Goal: Task Accomplishment & Management: Use online tool/utility

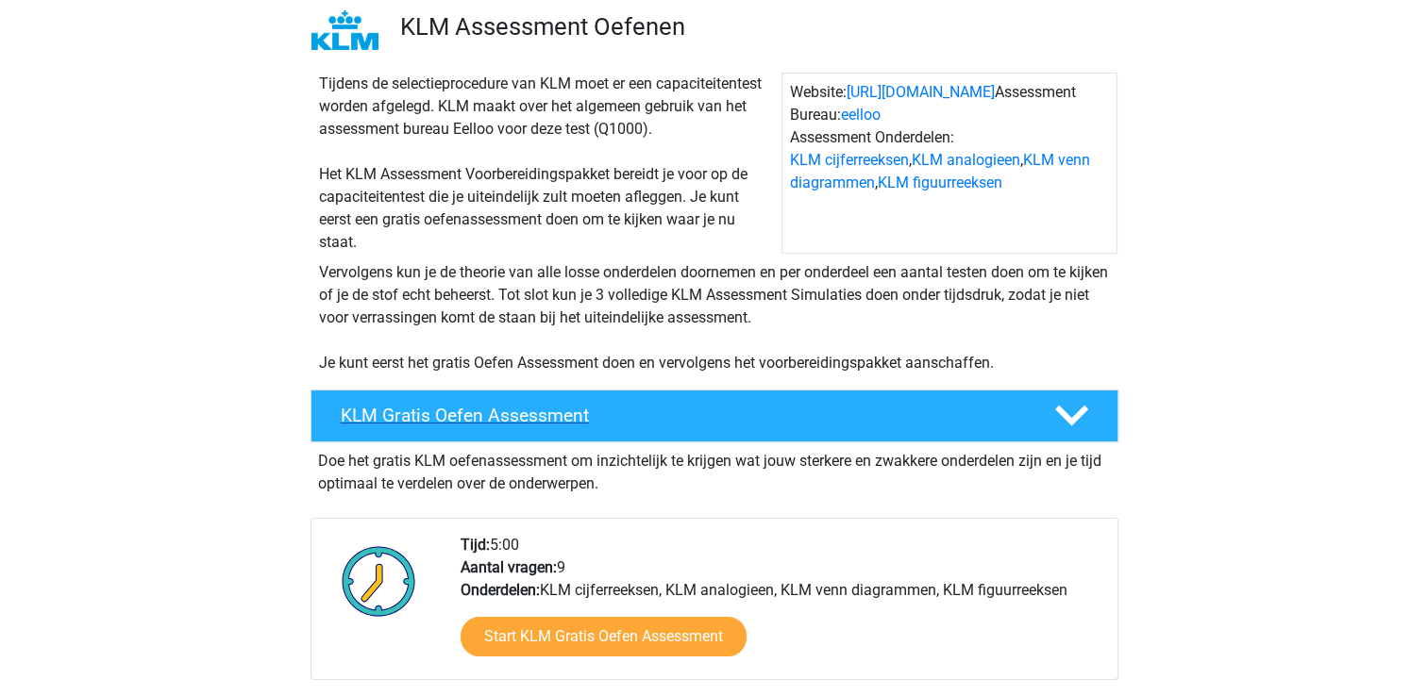
scroll to position [94, 0]
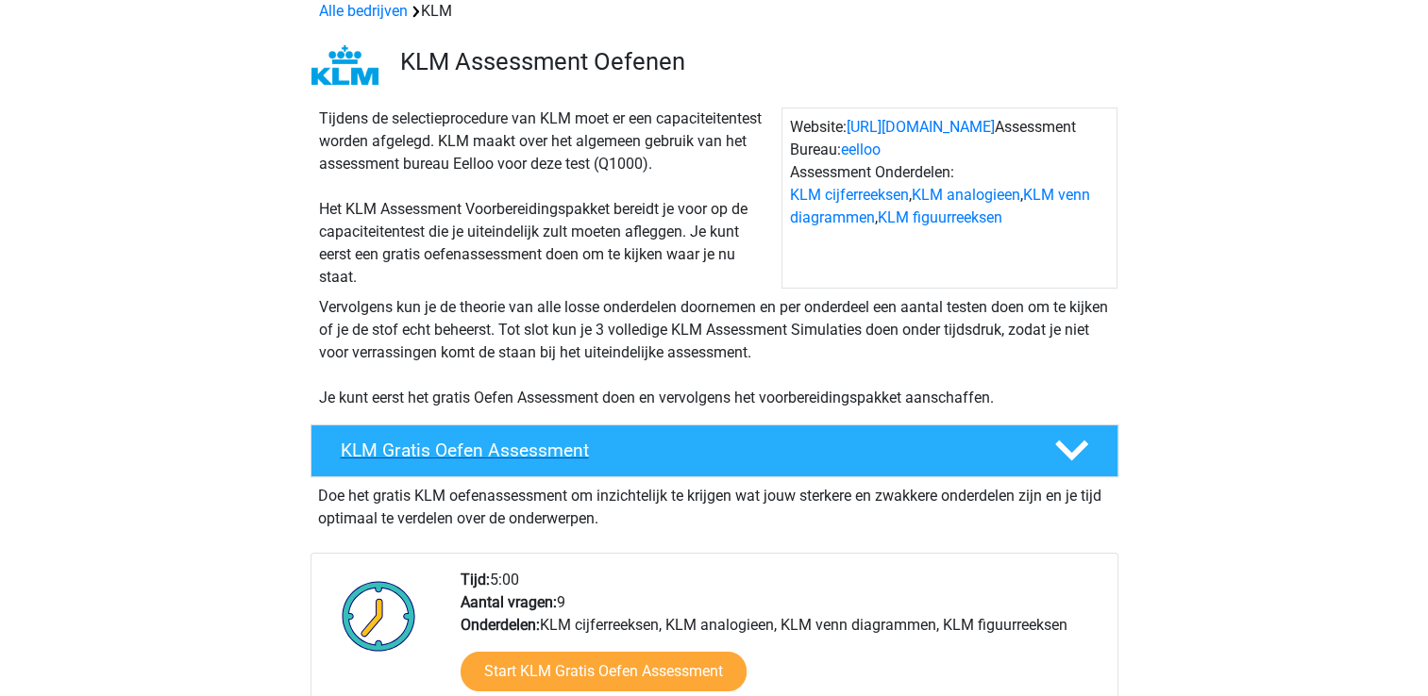
click at [583, 452] on h4 "KLM Gratis Oefen Assessment" at bounding box center [682, 451] width 683 height 22
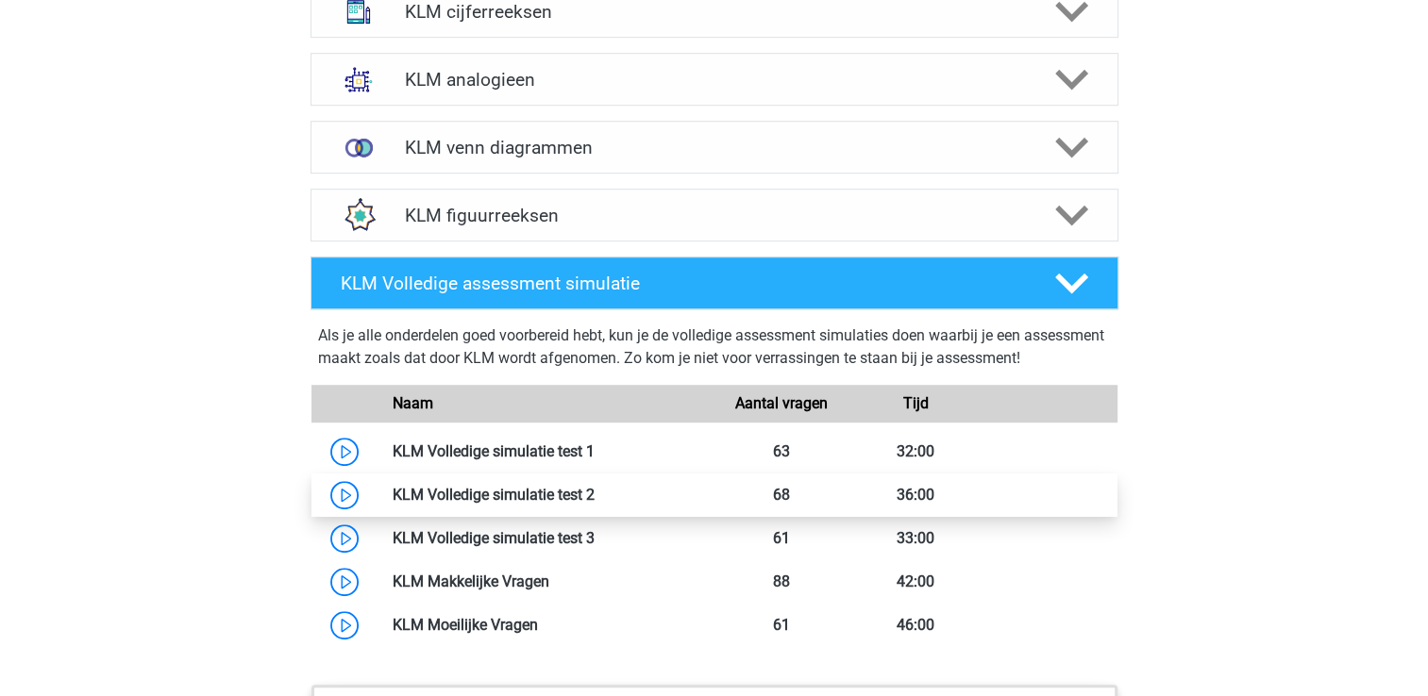
scroll to position [1227, 0]
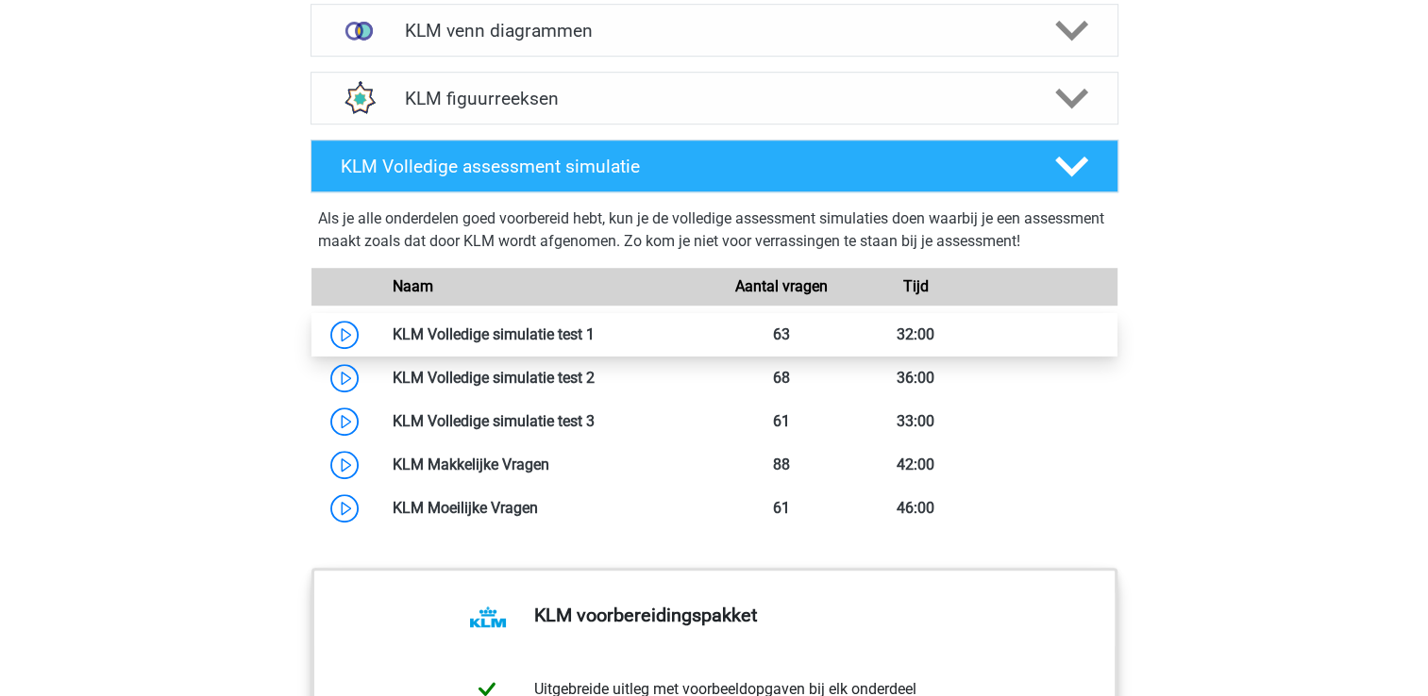
click at [594, 330] on link at bounding box center [594, 335] width 0 height 18
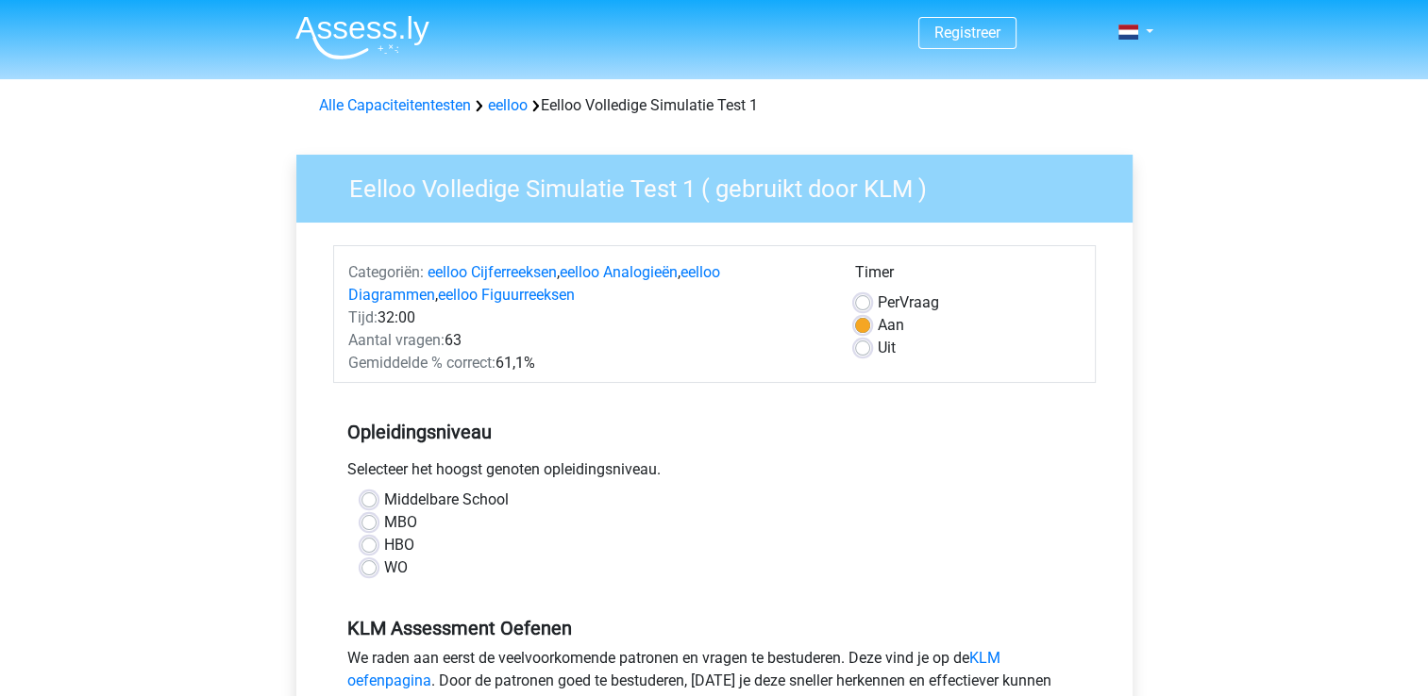
click at [376, 524] on div "MBO" at bounding box center [714, 522] width 706 height 23
click at [384, 523] on label "MBO" at bounding box center [400, 522] width 33 height 23
click at [366, 523] on input "MBO" at bounding box center [368, 520] width 15 height 19
radio input "true"
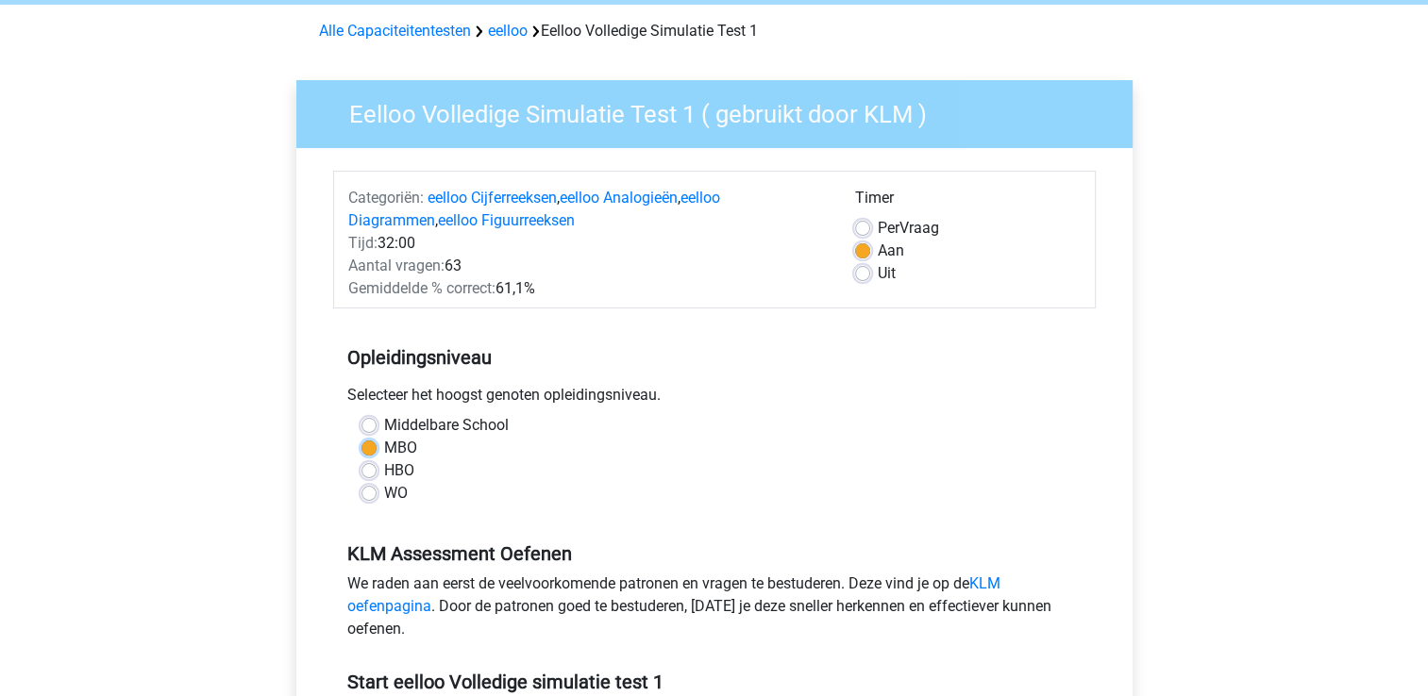
scroll to position [283, 0]
